Goal: Task Accomplishment & Management: Manage account settings

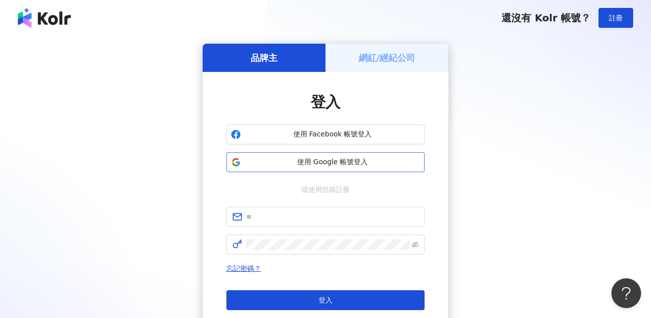
click at [350, 165] on span "使用 Google 帳號登入" at bounding box center [332, 162] width 175 height 10
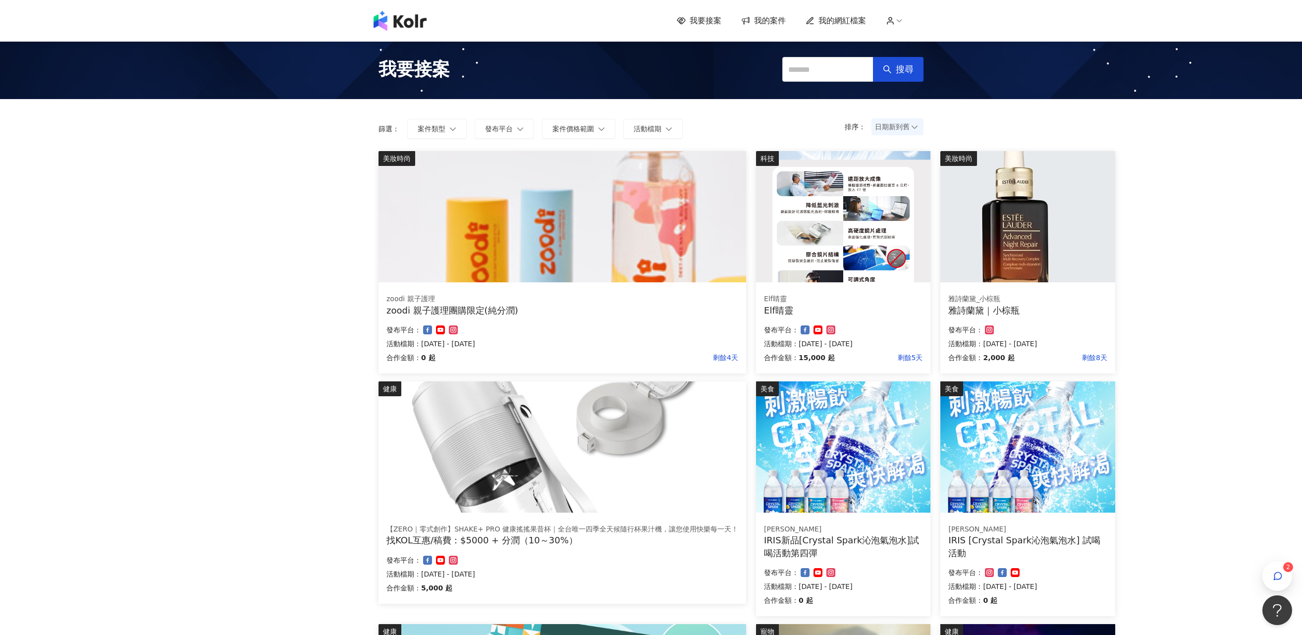
click at [244, 317] on div "我要接案 我的案件 我的網紅檔案 2 我要接案 搜尋 排序： 日期新到舊 篩選： 案件類型 發布平台 案件價格範圍 活動檔期 清除 套用 美妝時尚 zoodi…" at bounding box center [651, 516] width 1302 height 1033
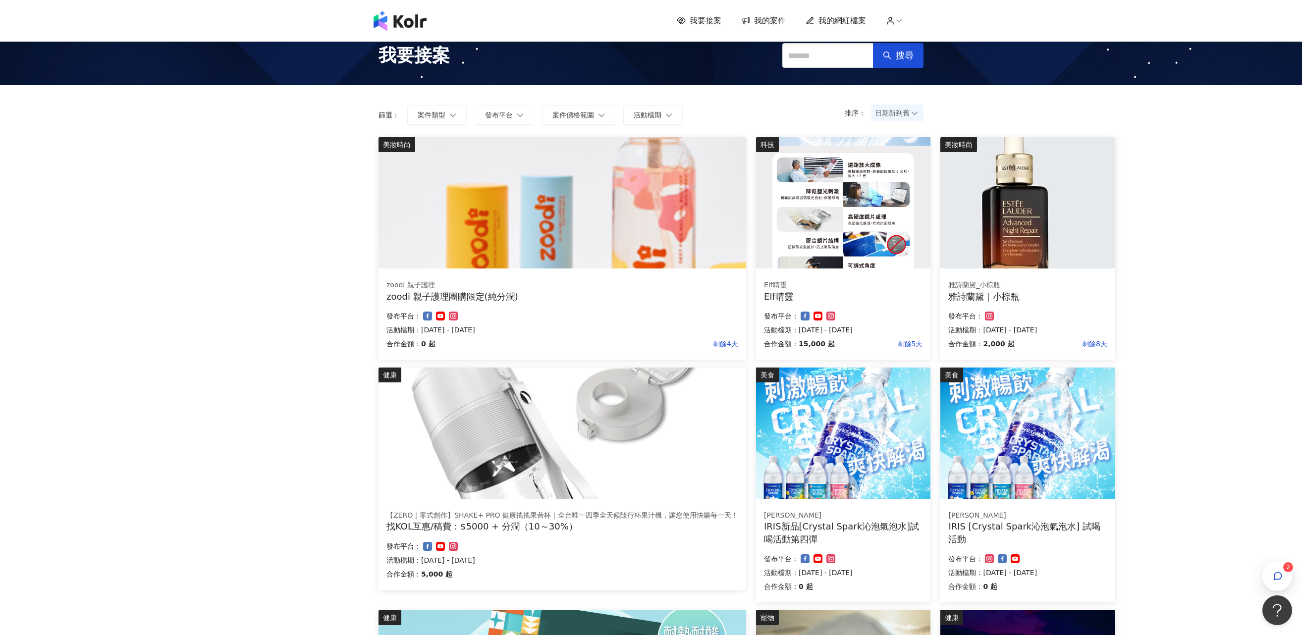
scroll to position [17, 0]
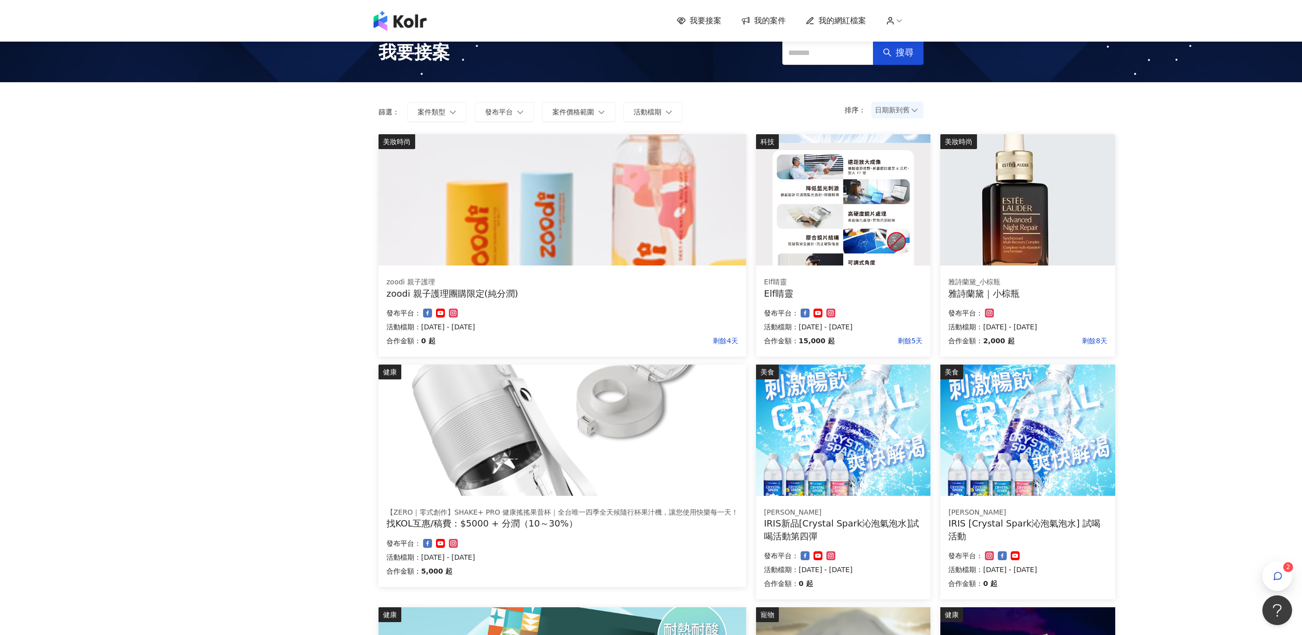
click at [651, 212] on img at bounding box center [1028, 199] width 174 height 131
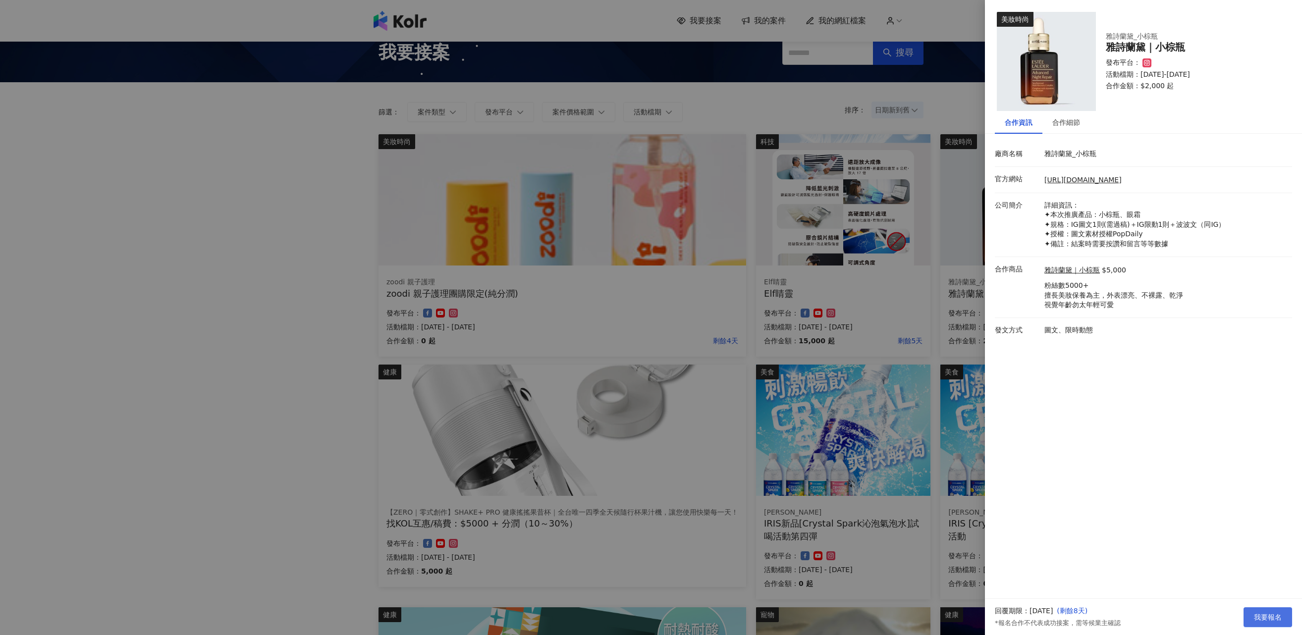
click at [651, 317] on button "我要報名" at bounding box center [1268, 618] width 49 height 20
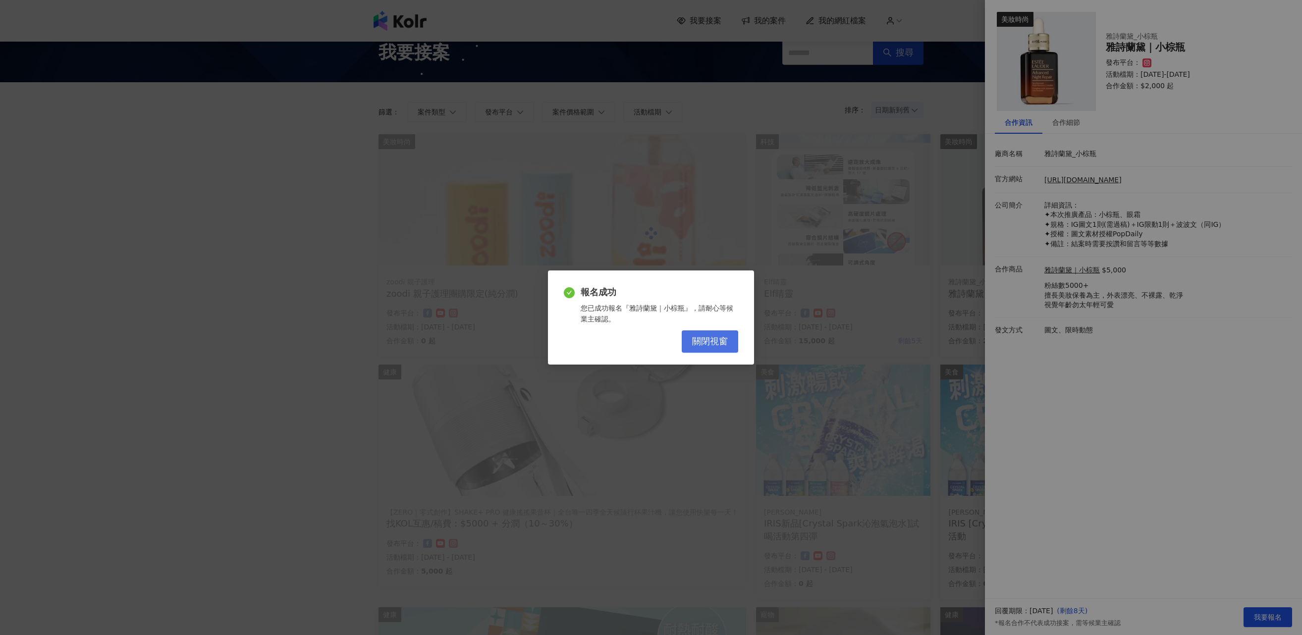
click at [651, 317] on span "關閉視窗" at bounding box center [710, 342] width 36 height 11
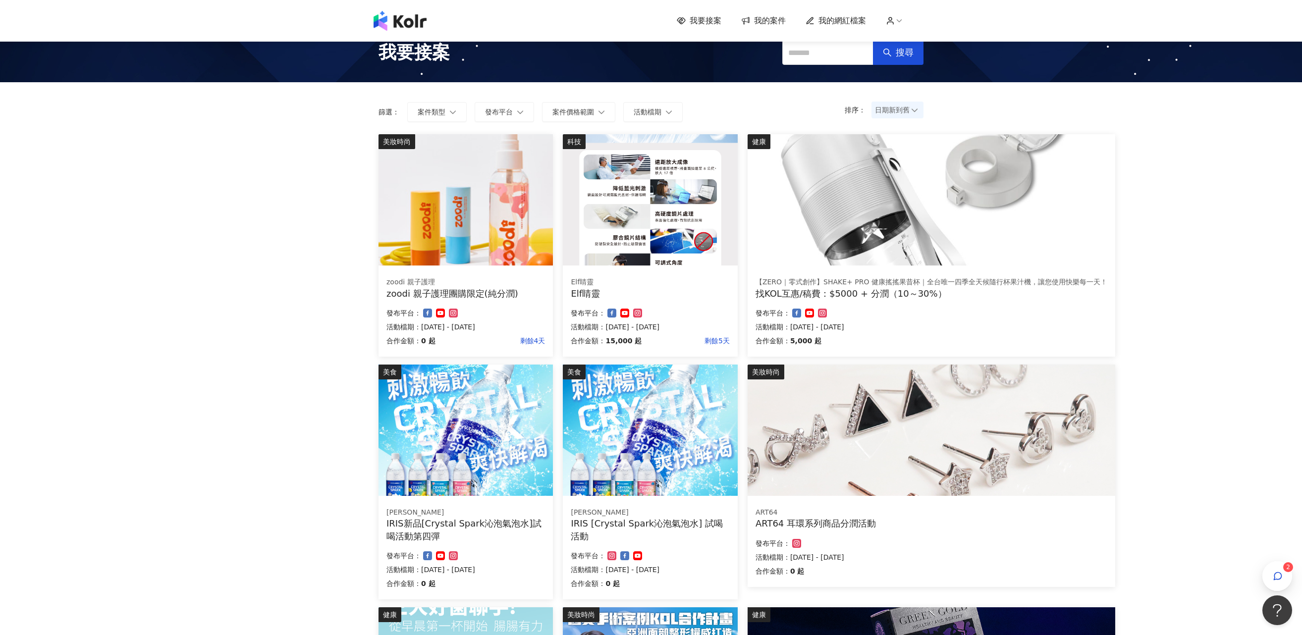
click at [650, 176] on img at bounding box center [650, 199] width 174 height 131
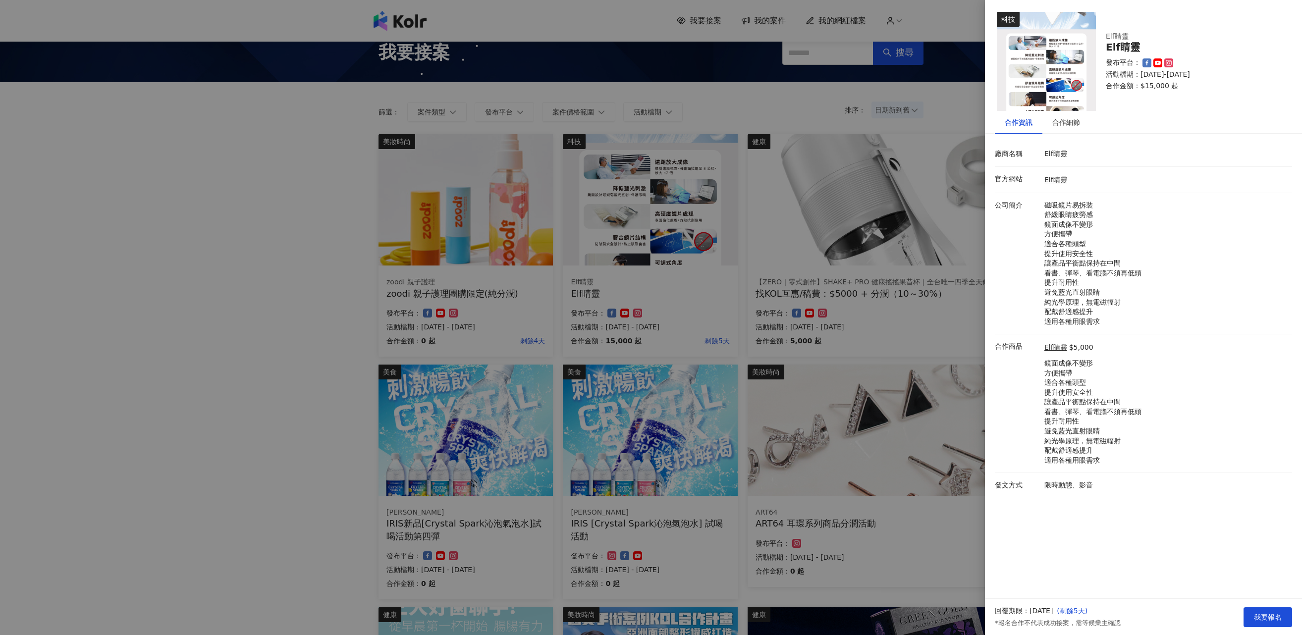
click at [651, 317] on li "合作商品 Elf睛靈 $5,000 鏡面成像不變形 方便攜帶 適合各種頭型 提升使用安全性 讓產品[PERSON_NAME]點保持在中間 看書、彈琴、看電腦不…" at bounding box center [1143, 404] width 297 height 139
click at [220, 317] on div at bounding box center [651, 317] width 1302 height 635
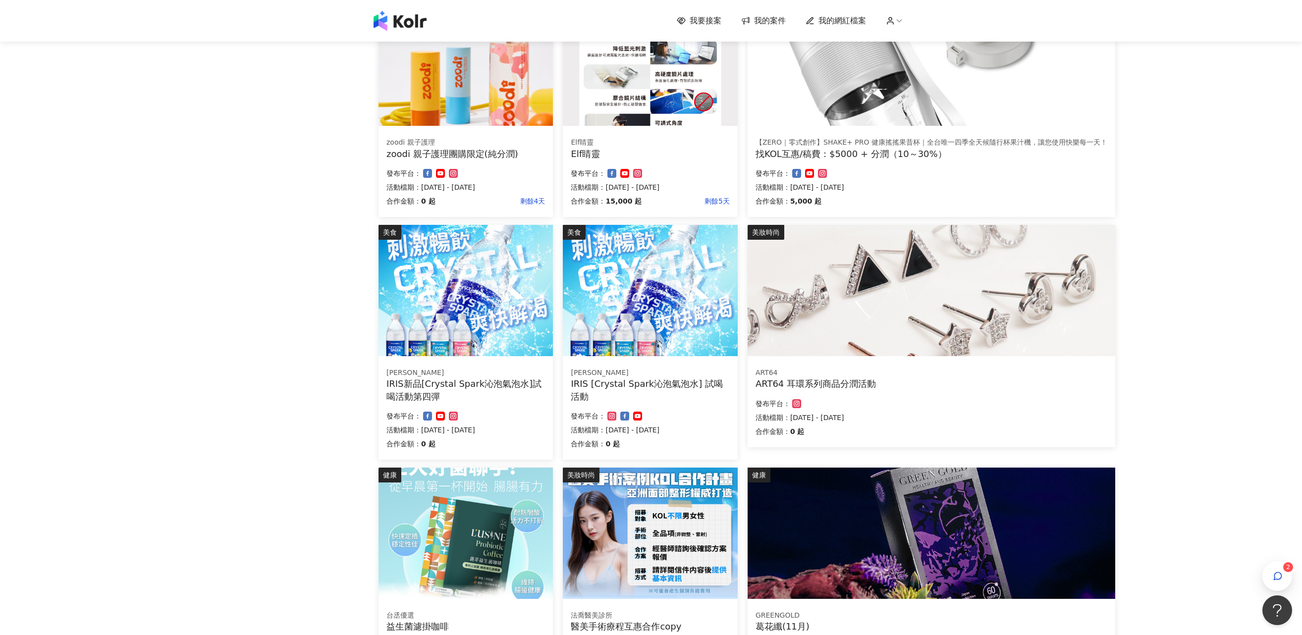
scroll to position [313, 0]
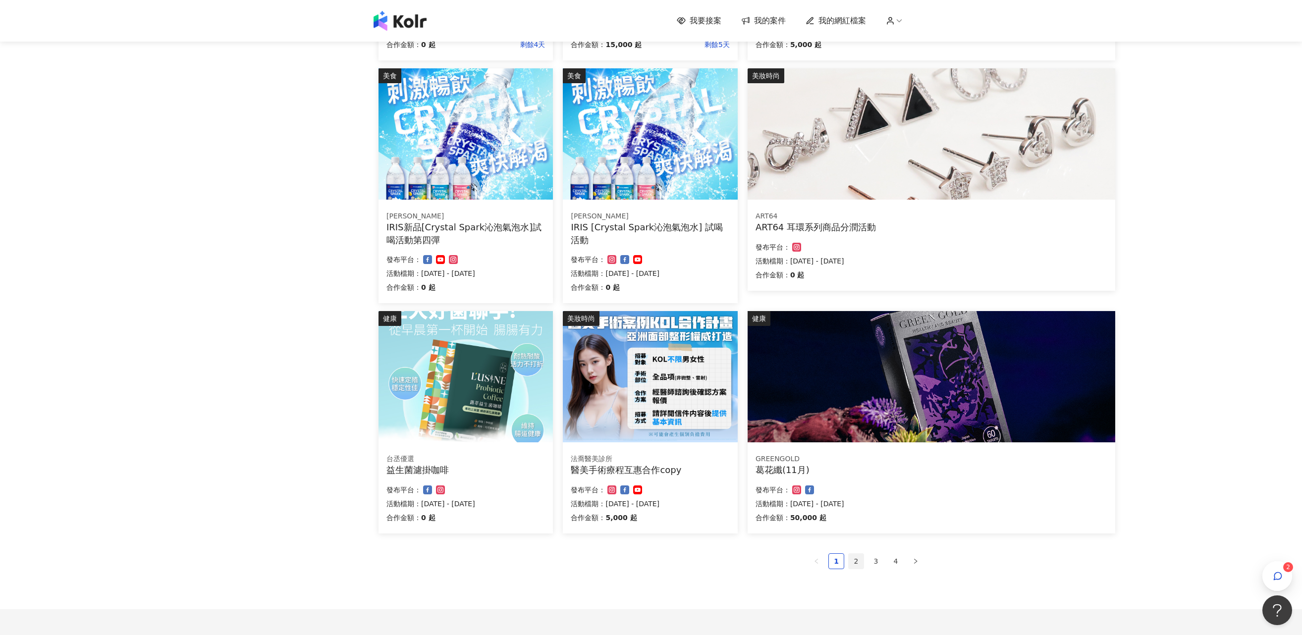
click at [651, 317] on link "2" at bounding box center [856, 561] width 15 height 15
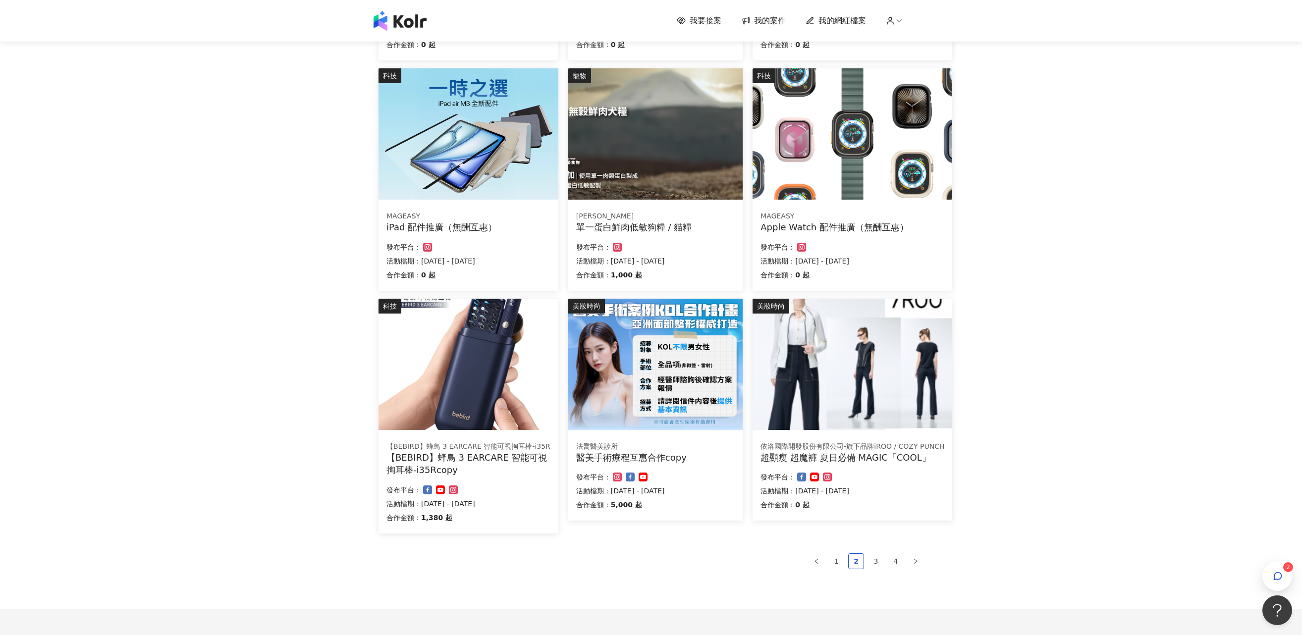
click at [454, 317] on img at bounding box center [469, 364] width 180 height 131
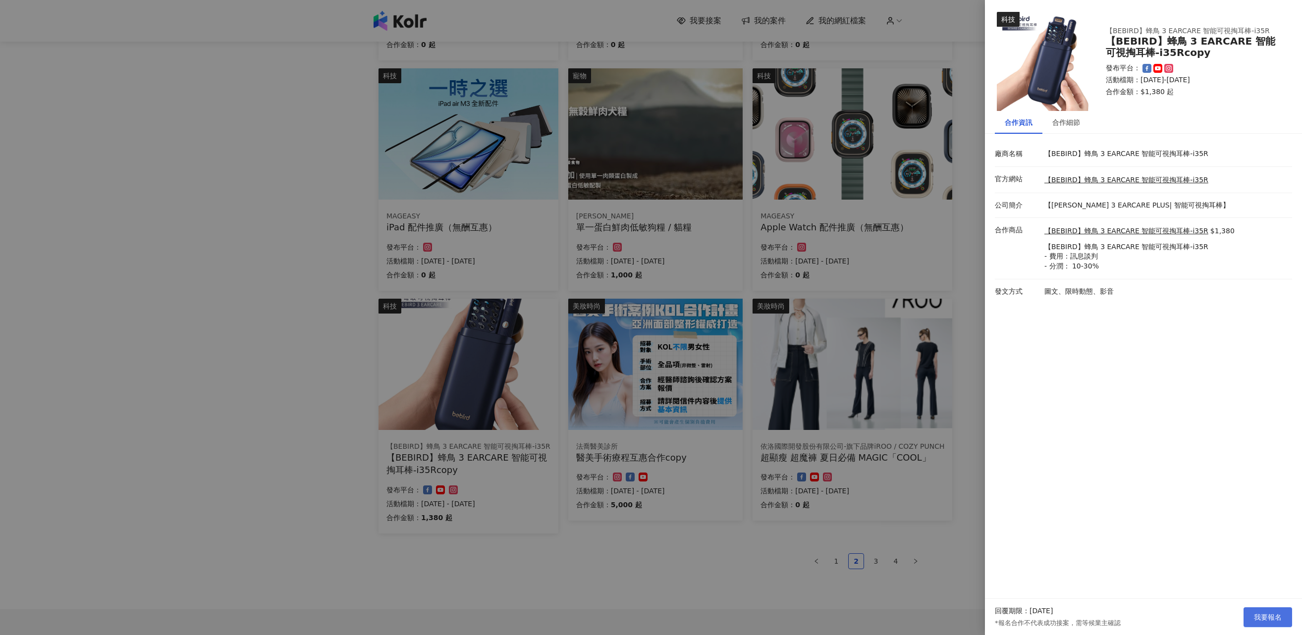
click at [651, 317] on span "我要報名" at bounding box center [1268, 618] width 28 height 8
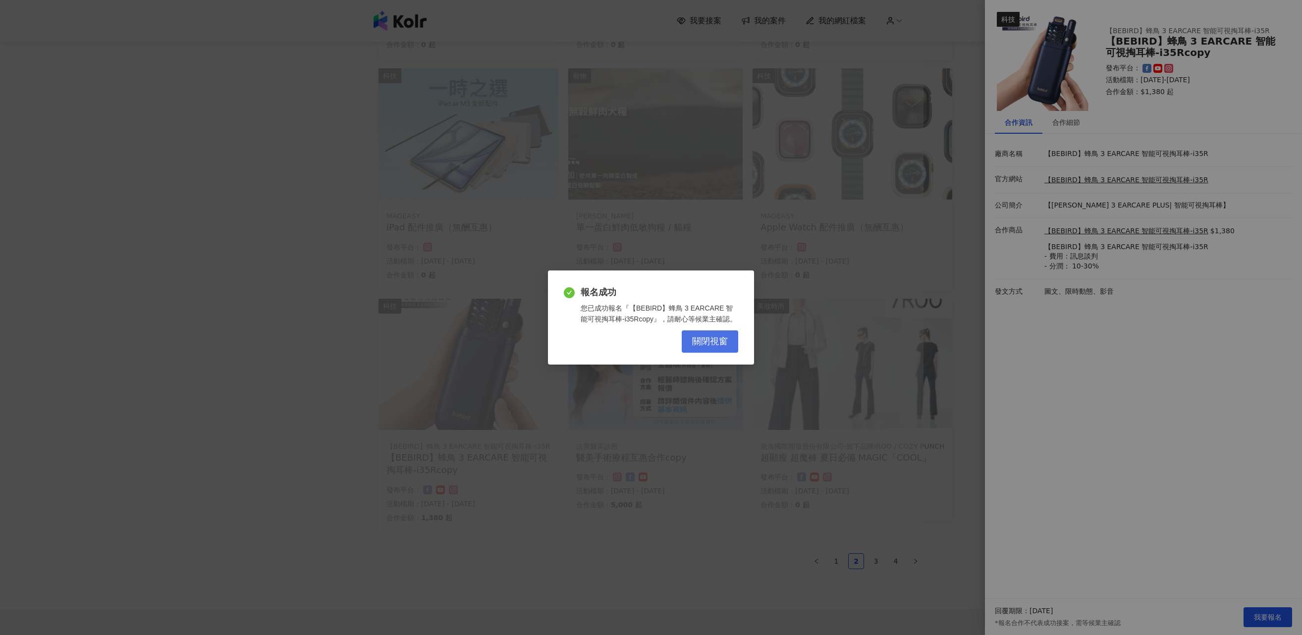
click at [651, 317] on button "關閉視窗" at bounding box center [710, 342] width 57 height 22
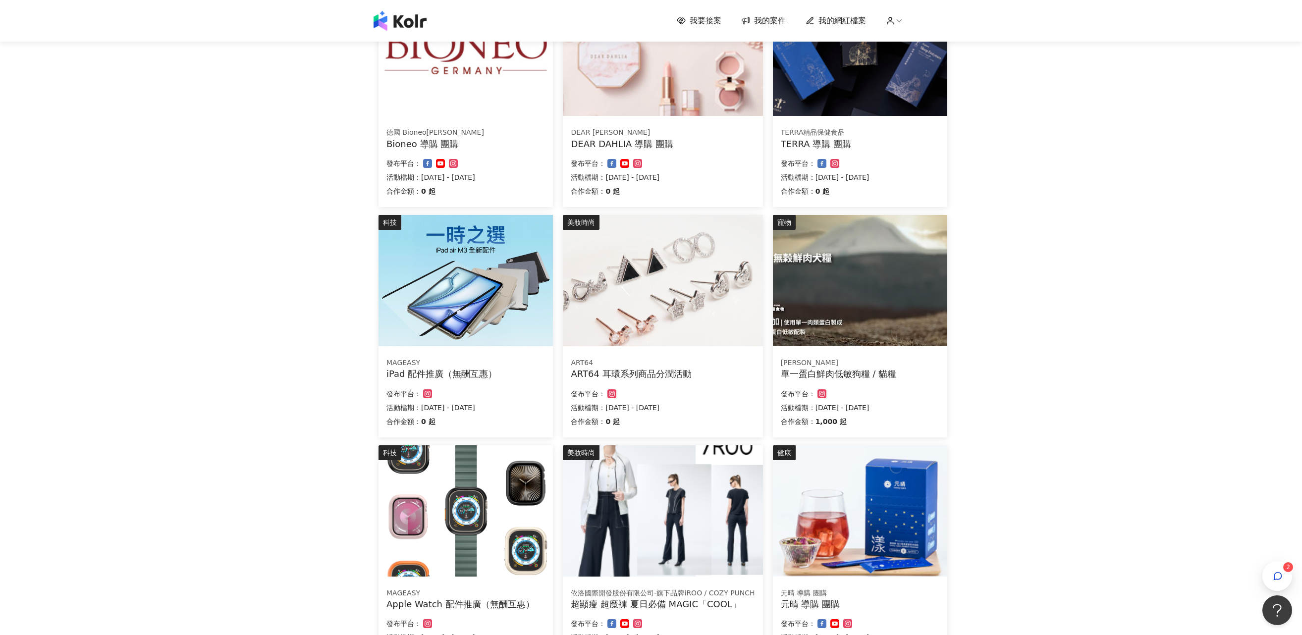
scroll to position [385, 0]
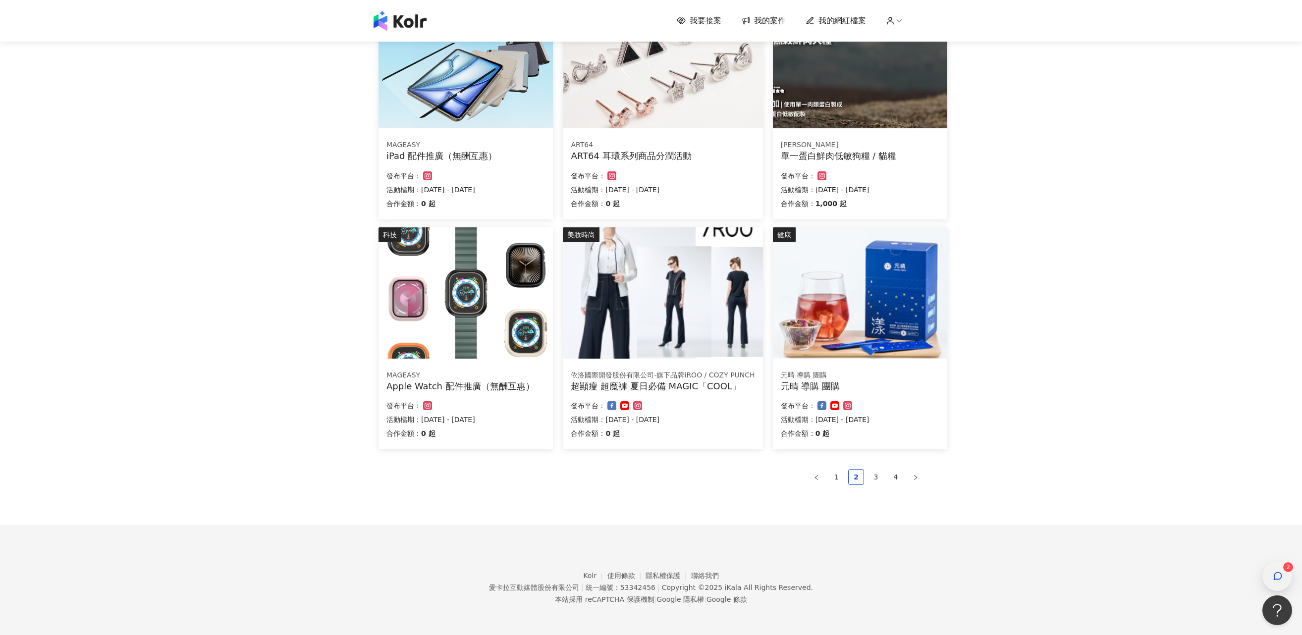
click at [651, 317] on icon "button" at bounding box center [1278, 576] width 7 height 7
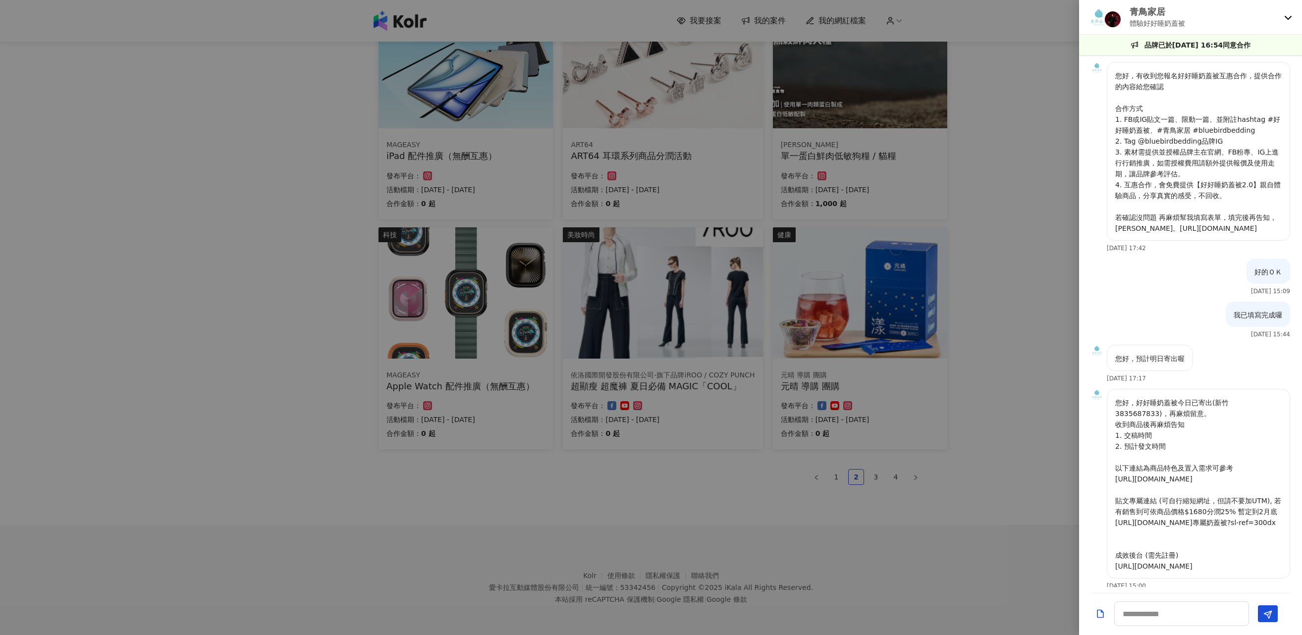
scroll to position [901, 0]
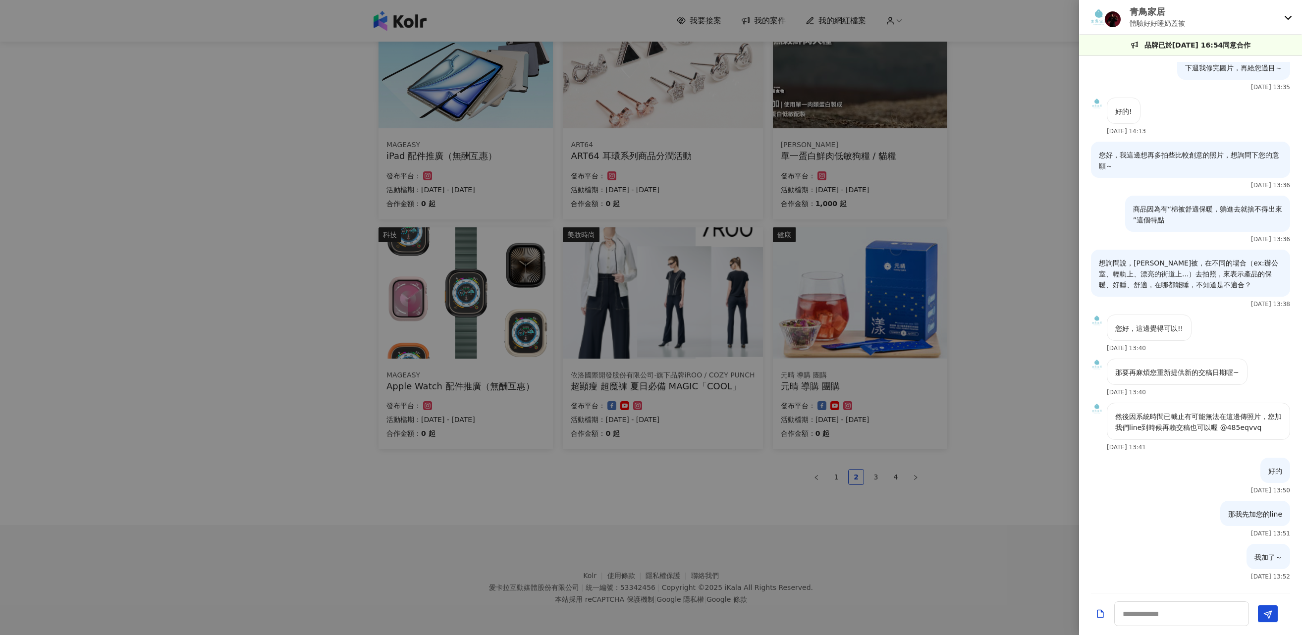
click at [651, 6] on div "青鳥家居 體驗好好睡奶蓋被" at bounding box center [1184, 16] width 191 height 23
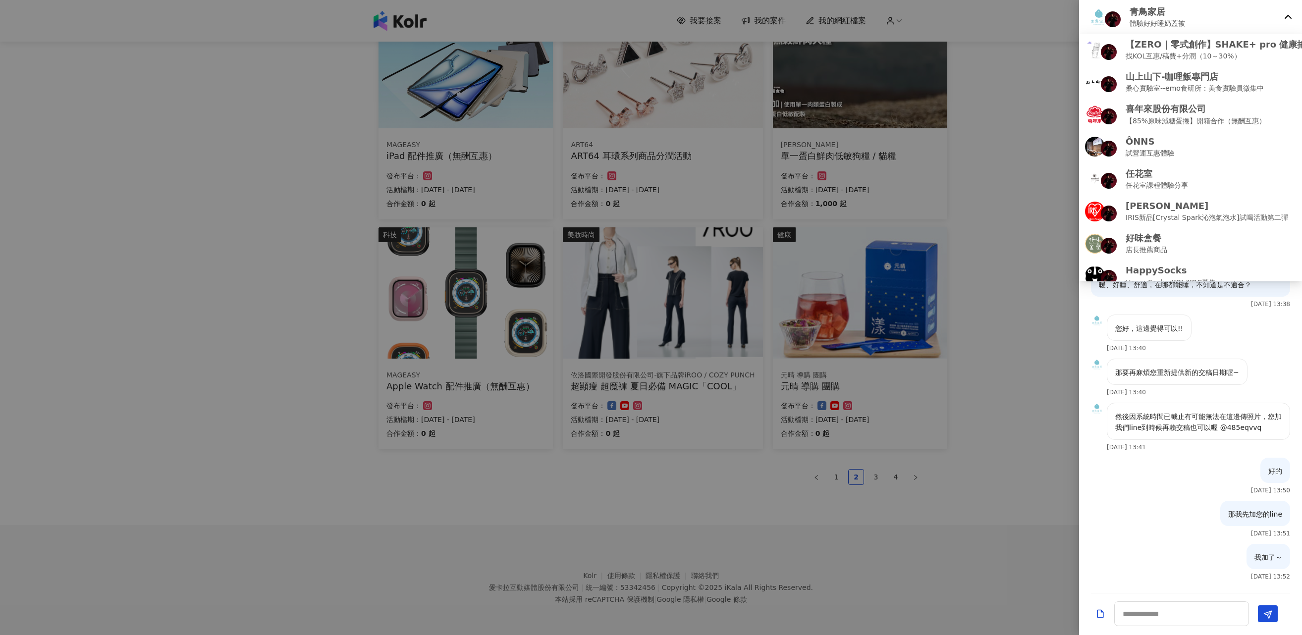
click at [651, 6] on div "青鳥家居 體驗好好睡奶蓋被" at bounding box center [1184, 16] width 191 height 23
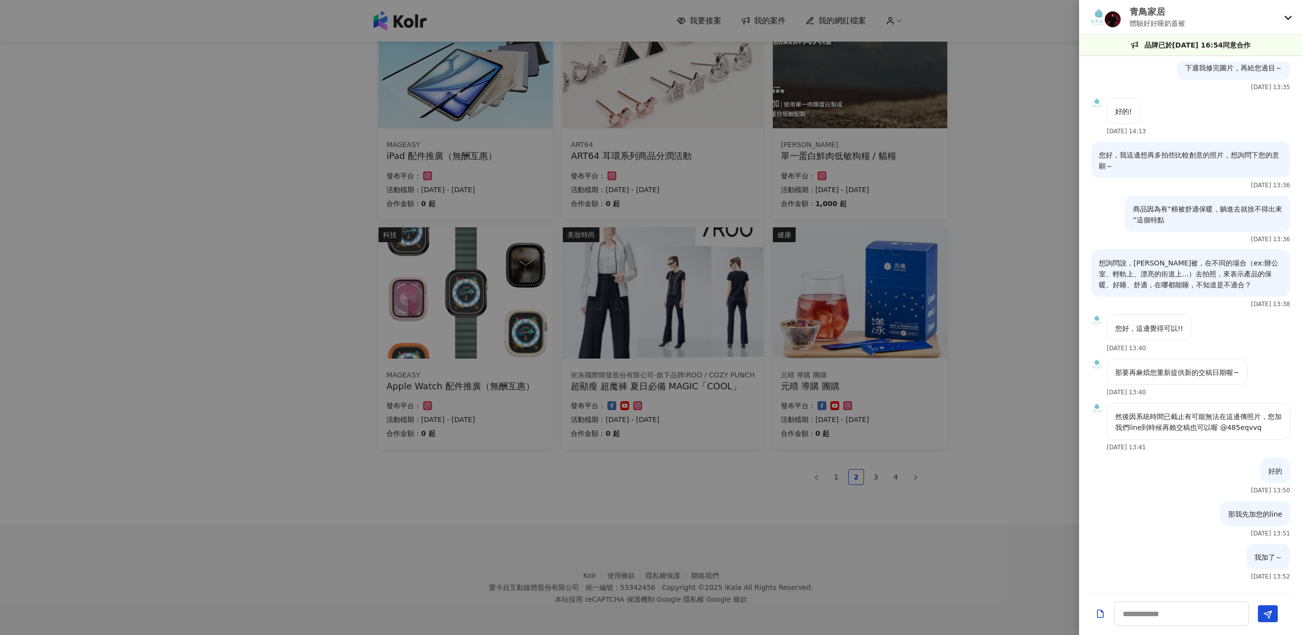
click at [651, 17] on div "青鳥家居 體驗好好睡奶蓋被" at bounding box center [1184, 16] width 191 height 23
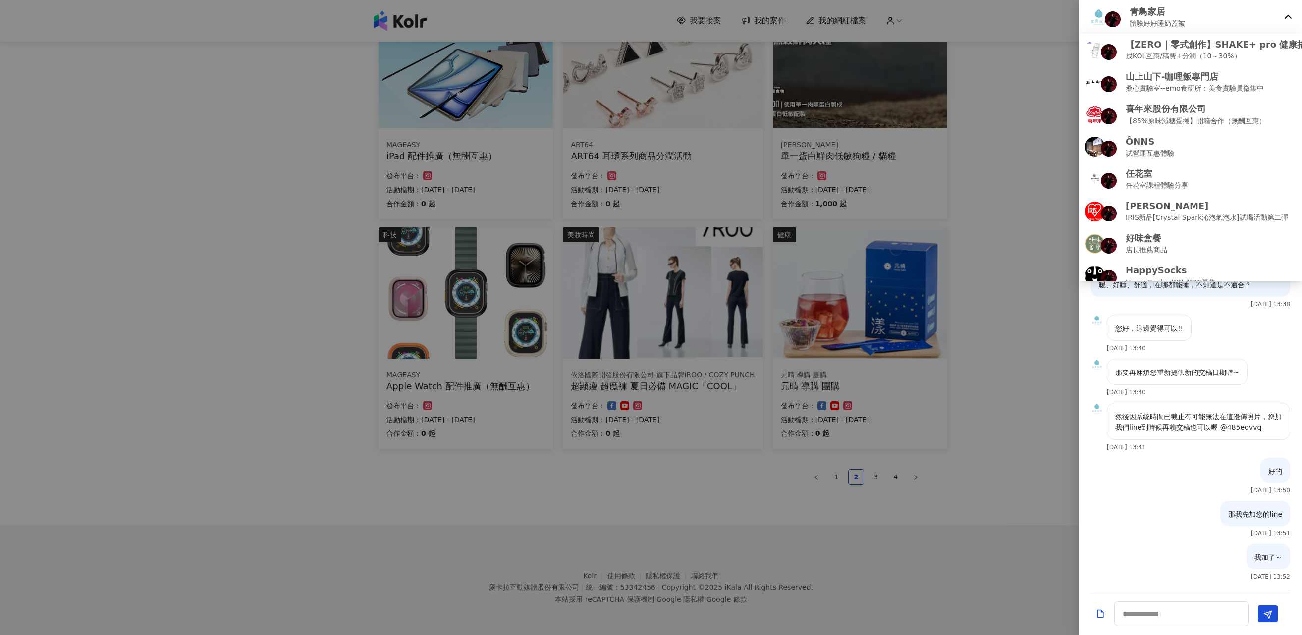
click at [651, 17] on div "青鳥家居 體驗好好睡奶蓋被" at bounding box center [1190, 17] width 223 height 35
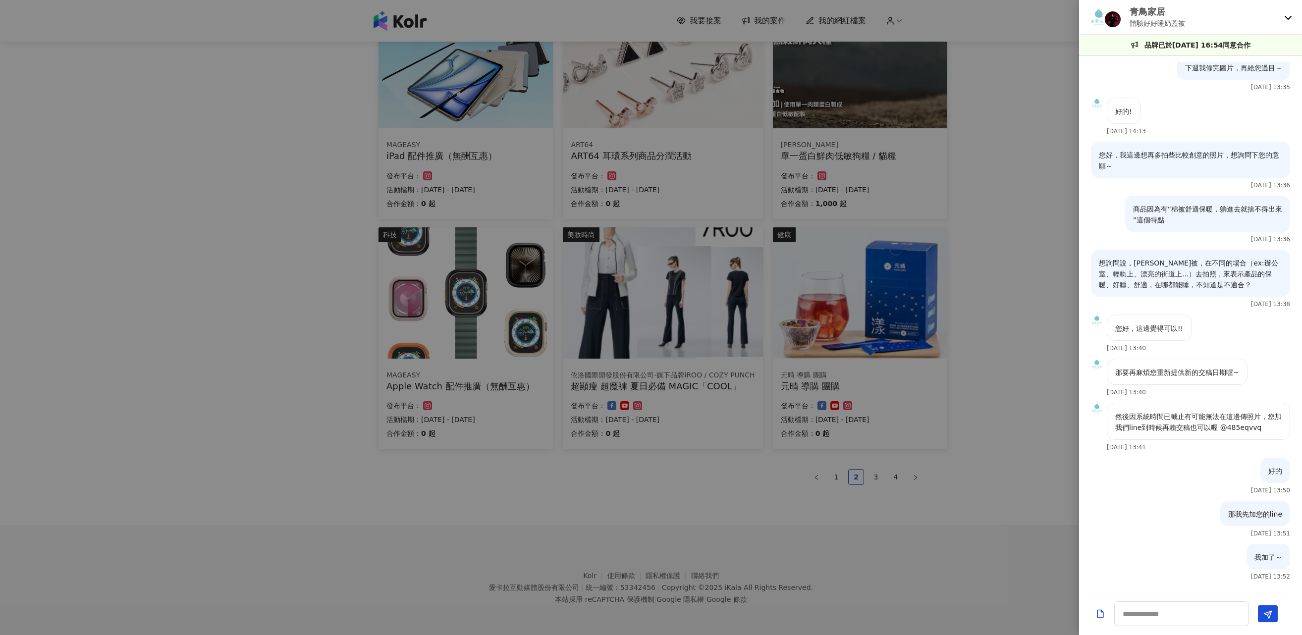
click at [651, 17] on icon at bounding box center [1288, 18] width 7 height 4
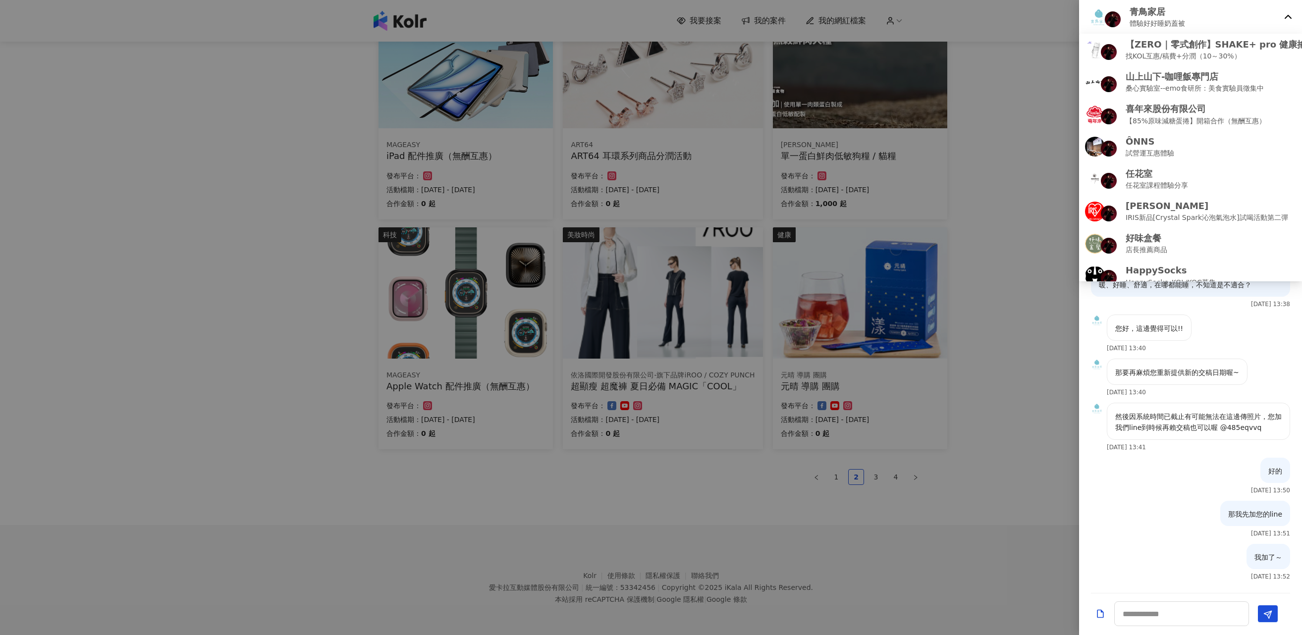
click at [651, 17] on icon at bounding box center [1288, 17] width 7 height 4
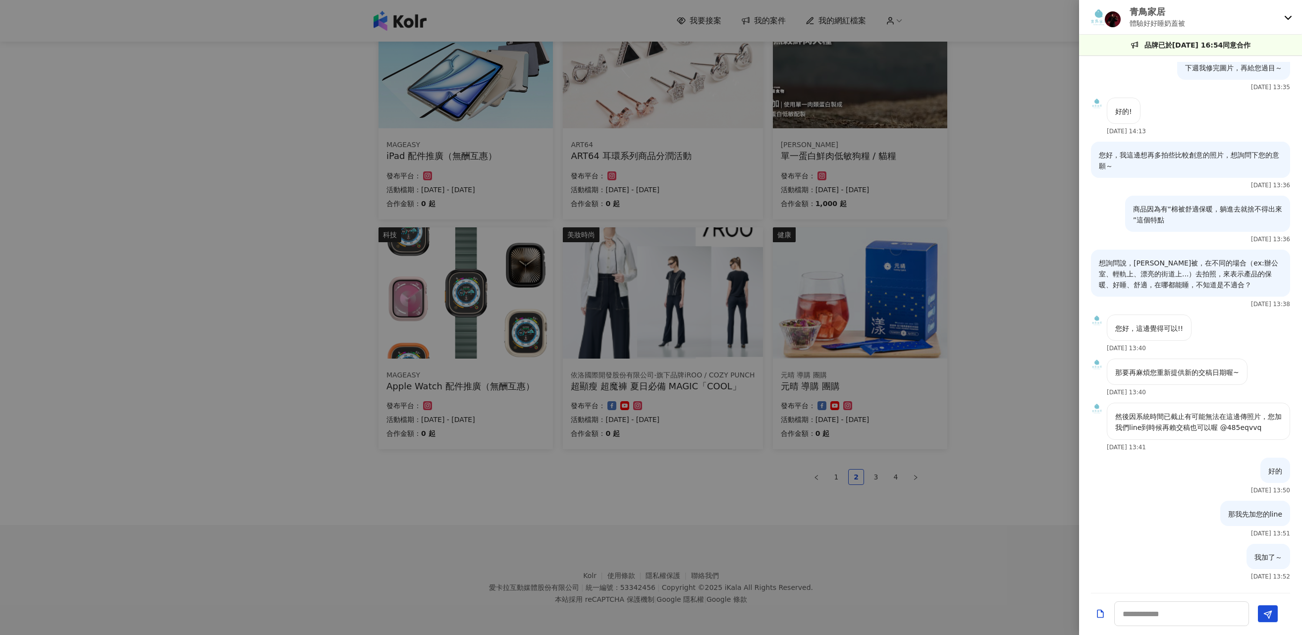
click at [651, 317] on div at bounding box center [651, 317] width 1302 height 635
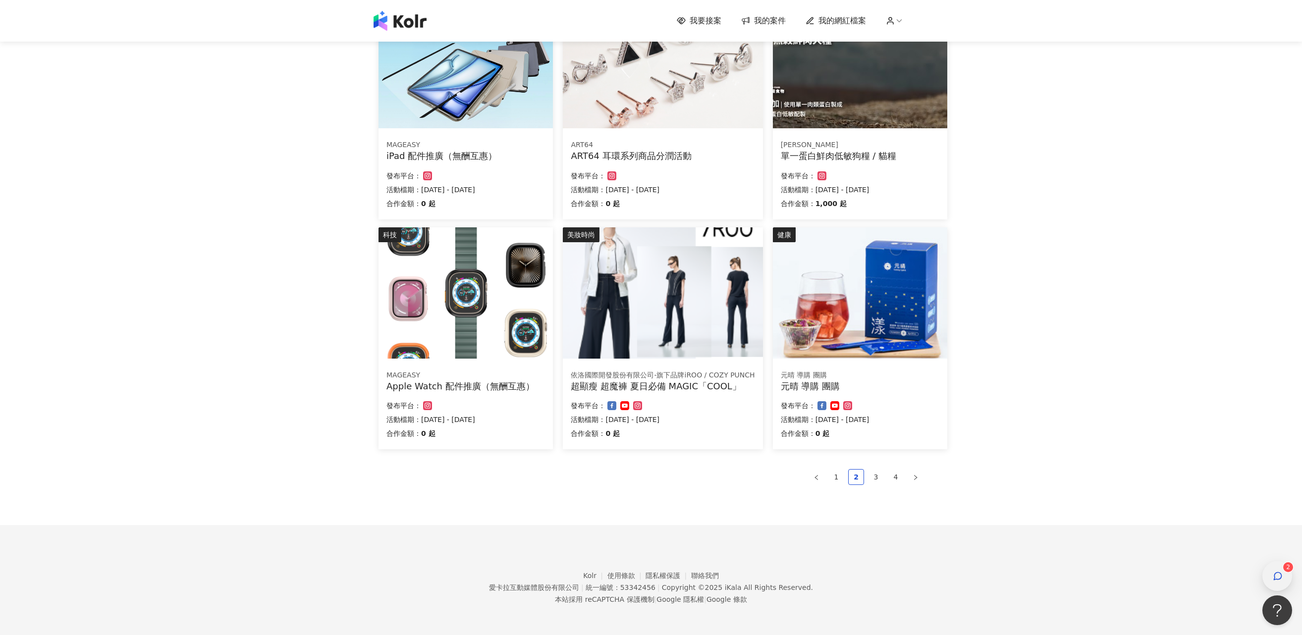
click at [651, 317] on div "button" at bounding box center [1278, 577] width 30 height 30
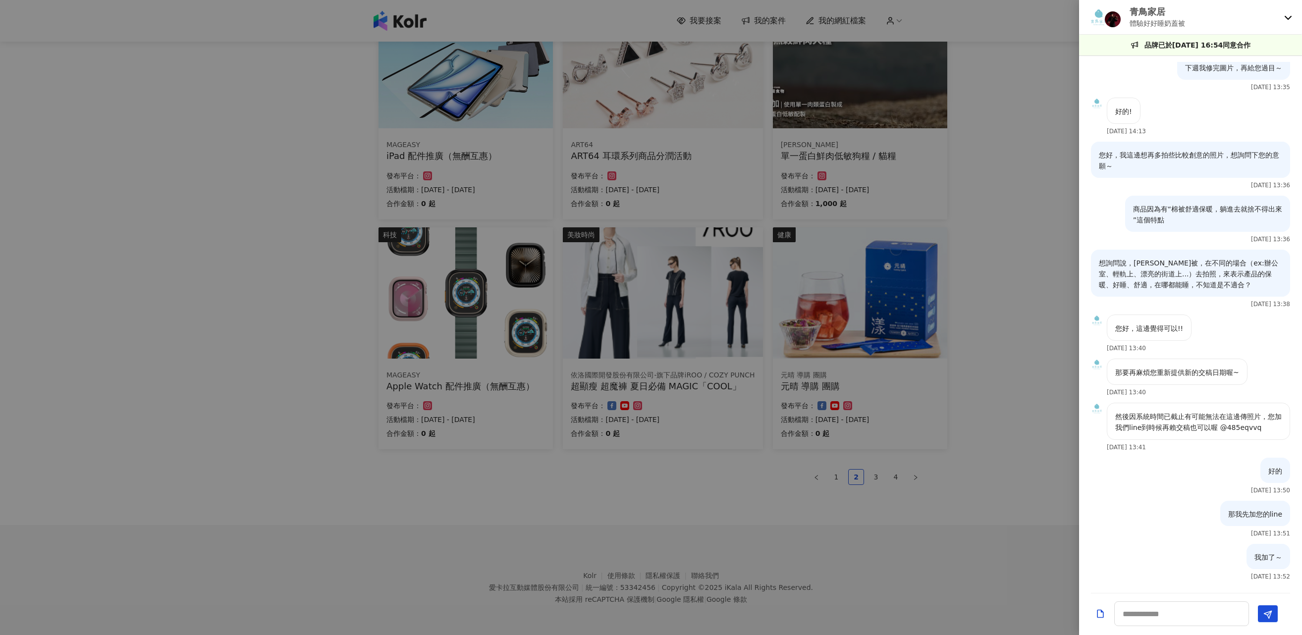
click at [651, 18] on p "體驗好好睡奶蓋被" at bounding box center [1158, 23] width 56 height 11
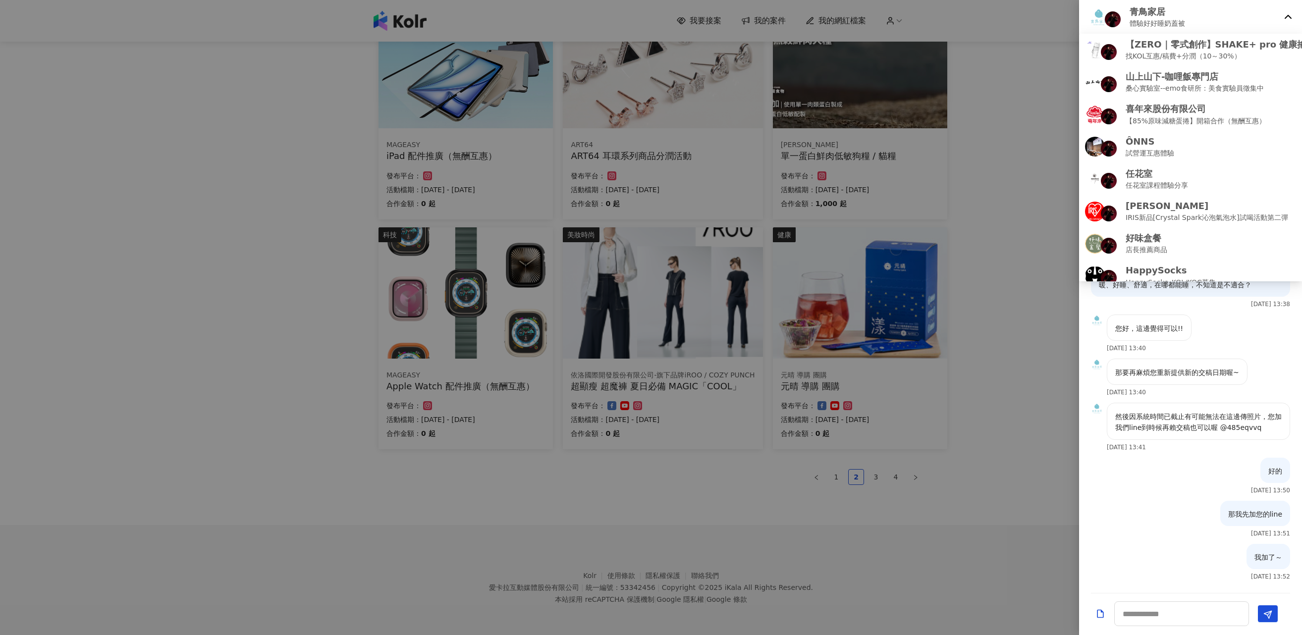
click at [651, 122] on div at bounding box center [651, 317] width 1302 height 635
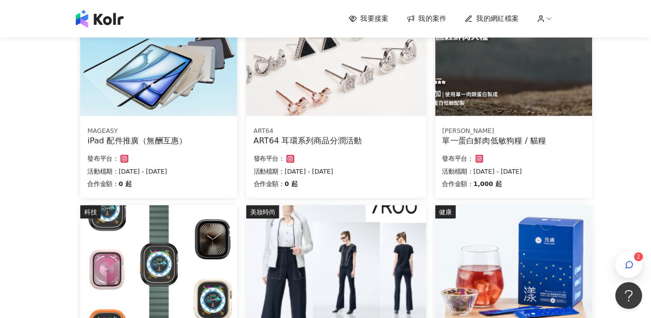
scroll to position [385, 0]
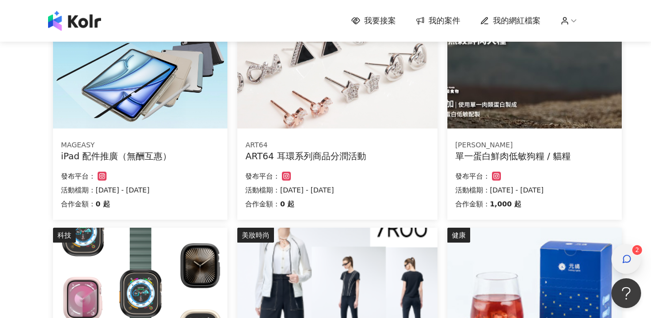
click at [629, 257] on icon "button" at bounding box center [627, 259] width 10 height 10
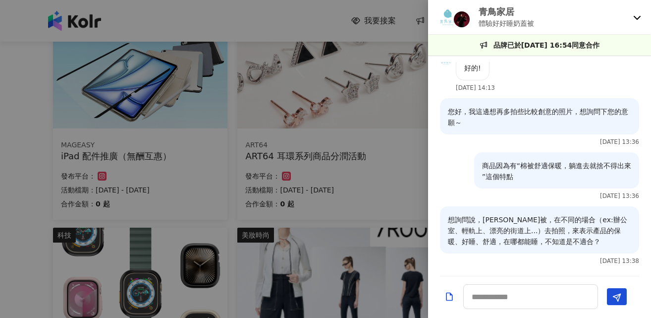
click at [634, 18] on icon at bounding box center [637, 17] width 8 height 8
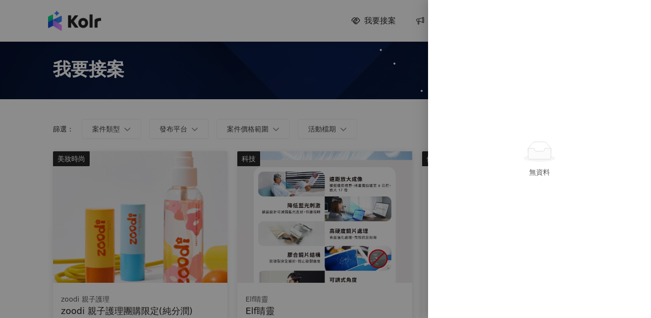
click at [393, 134] on div at bounding box center [325, 159] width 651 height 318
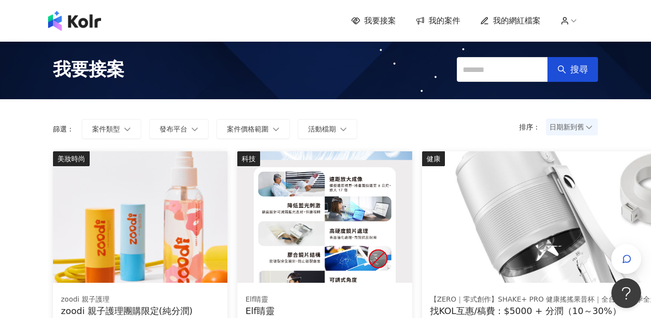
click at [447, 20] on span "我的案件" at bounding box center [445, 20] width 32 height 11
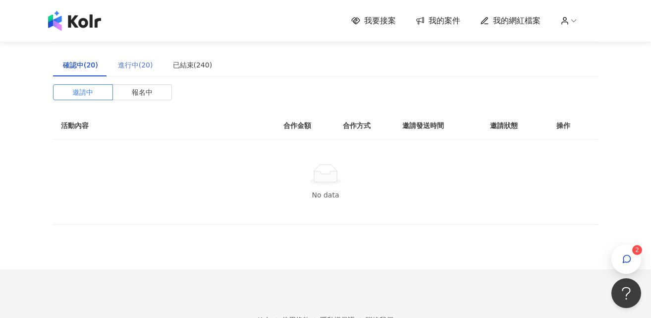
click at [136, 71] on div "進行中(20)" at bounding box center [135, 65] width 55 height 23
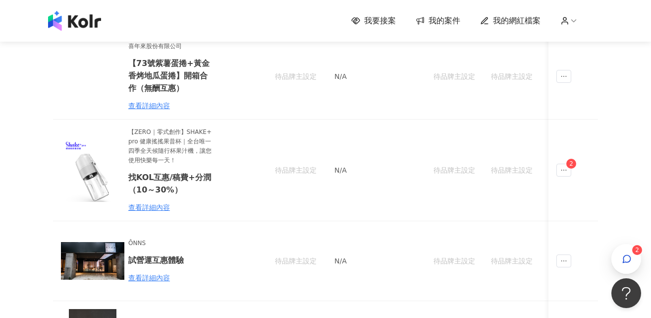
scroll to position [145, 0]
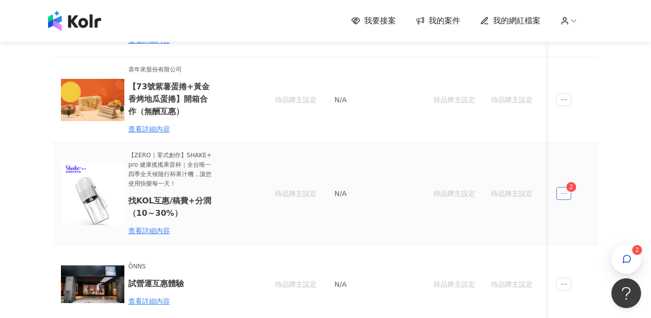
click at [566, 197] on span "ellipsis" at bounding box center [564, 193] width 15 height 13
click at [585, 243] on li "傳訊 2" at bounding box center [584, 238] width 50 height 20
click at [566, 192] on icon "ellipsis" at bounding box center [564, 193] width 7 height 7
click at [575, 245] on li "傳訊 2" at bounding box center [584, 238] width 50 height 20
click at [630, 259] on icon "button" at bounding box center [626, 258] width 7 height 7
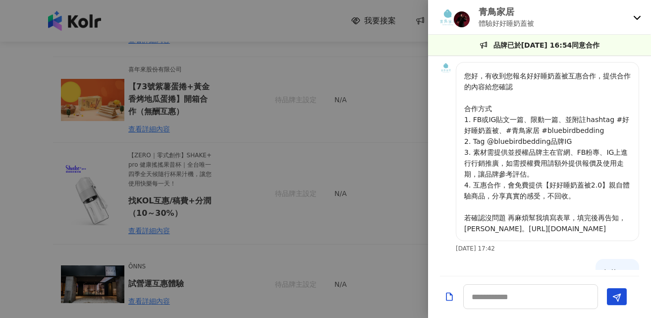
scroll to position [1218, 0]
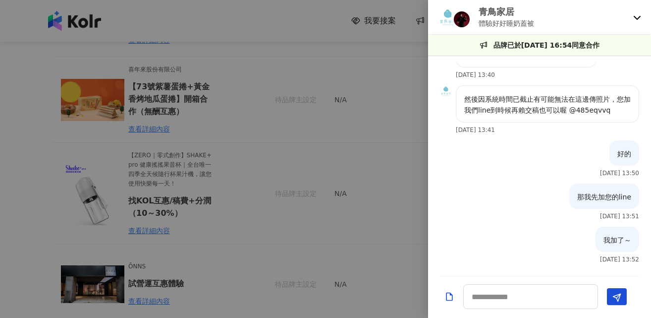
click at [544, 9] on div "青鳥家居 體驗好好睡奶蓋被" at bounding box center [533, 16] width 191 height 23
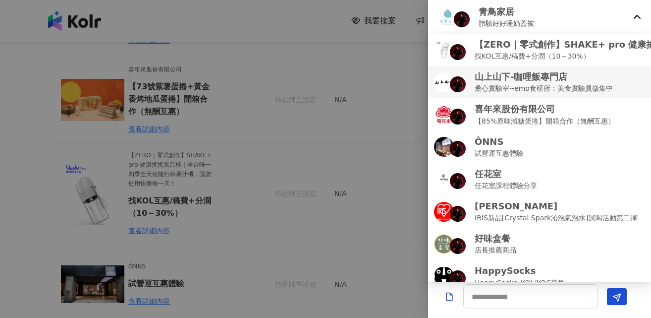
click at [543, 66] on li "[GEOGRAPHIC_DATA]-咖哩飯專門店 桑心實驗室--emo食研所：美食實驗員徵集中" at bounding box center [539, 82] width 223 height 32
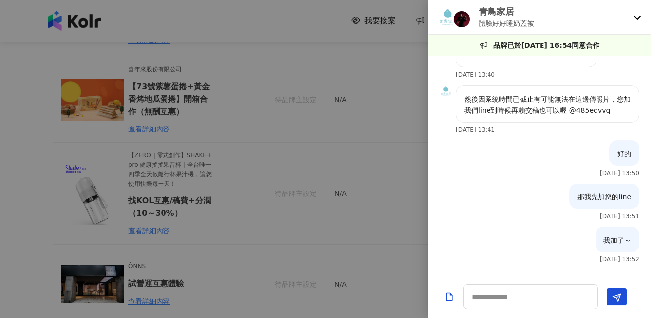
click at [534, 19] on p "體驗好好睡奶蓋被" at bounding box center [507, 23] width 56 height 11
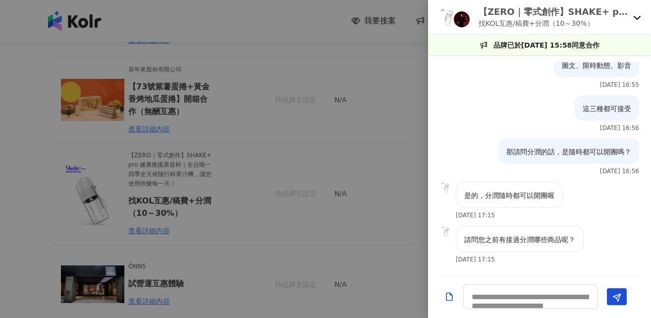
scroll to position [251, 0]
click at [563, 30] on div "【ZERO｜零式創作】SHAKE+ pro 健康搖搖果昔杯｜全台唯一四季全天候隨行杯果汁機，讓您使用快樂每一天！ 找KOL互惠/稿費+分潤（10～30%）" at bounding box center [539, 17] width 223 height 35
click at [409, 128] on div at bounding box center [325, 159] width 651 height 318
